Goal: Obtain resource: Download file/media

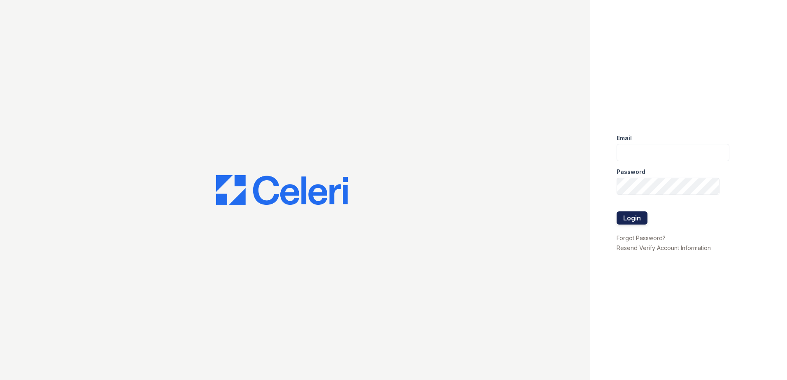
type input "[EMAIL_ADDRESS][DOMAIN_NAME]"
click at [634, 218] on button "Login" at bounding box center [632, 218] width 31 height 13
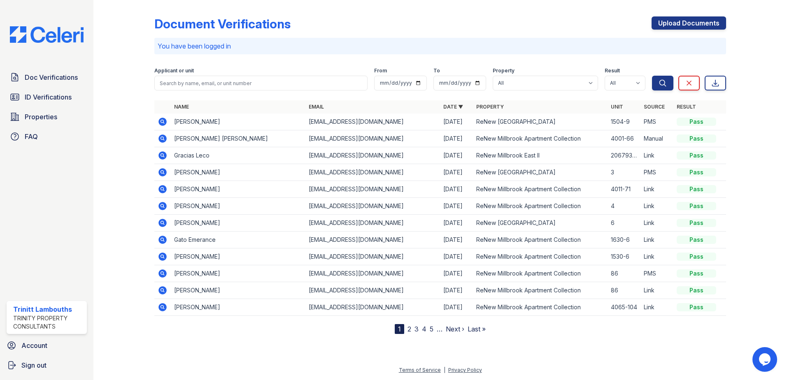
drag, startPoint x: 161, startPoint y: 121, endPoint x: 151, endPoint y: 127, distance: 11.1
click at [161, 121] on icon at bounding box center [163, 122] width 10 height 10
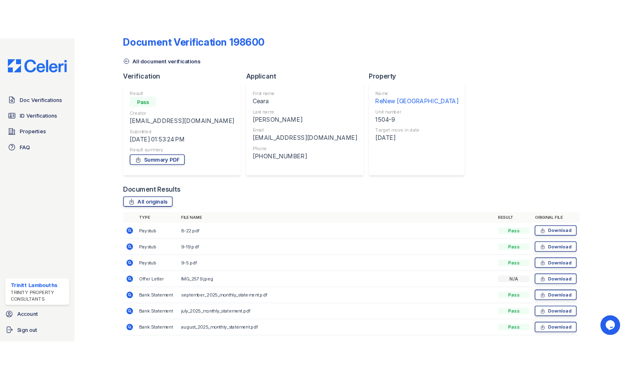
scroll to position [47, 0]
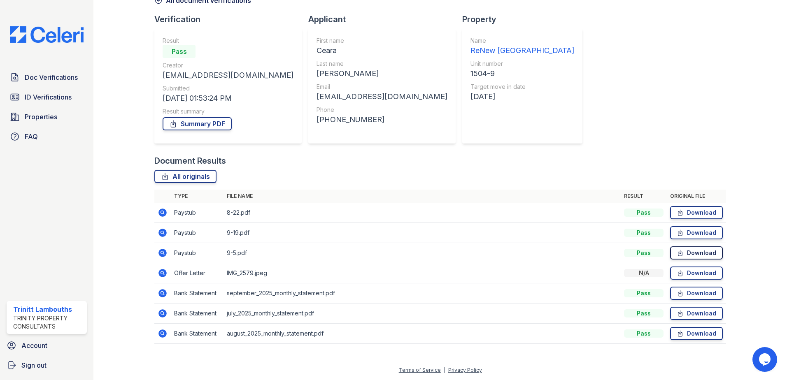
click at [684, 253] on link "Download" at bounding box center [696, 253] width 53 height 13
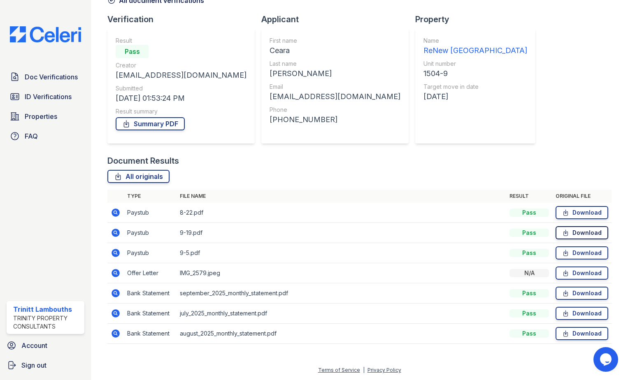
click at [586, 232] on link "Download" at bounding box center [582, 232] width 53 height 13
click at [588, 212] on link "Download" at bounding box center [582, 212] width 53 height 13
click at [575, 271] on link "Download" at bounding box center [582, 273] width 53 height 13
click at [571, 295] on link "Download" at bounding box center [582, 293] width 53 height 13
click at [45, 95] on span "ID Verifications" at bounding box center [48, 97] width 47 height 10
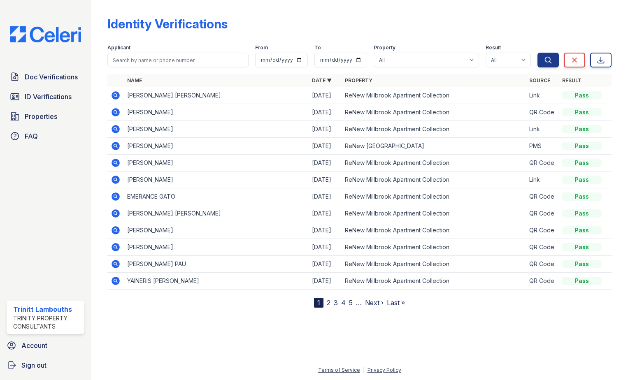
click at [115, 146] on icon at bounding box center [115, 145] width 2 height 2
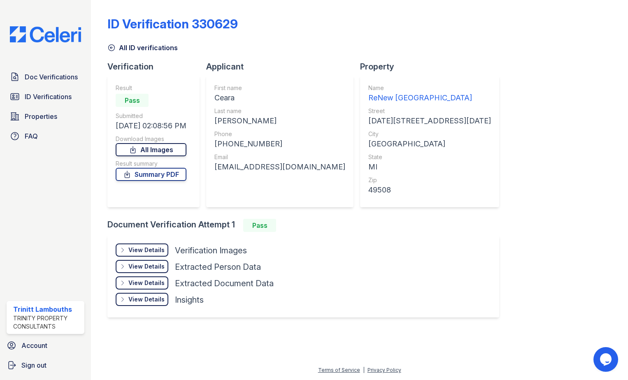
click at [146, 149] on link "All Images" at bounding box center [151, 149] width 71 height 13
click at [148, 176] on link "Summary PDF" at bounding box center [151, 174] width 71 height 13
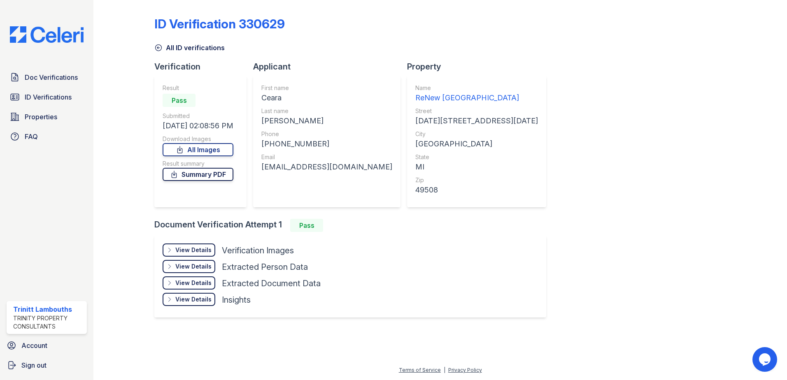
click at [227, 175] on link "Summary PDF" at bounding box center [198, 174] width 71 height 13
